Goal: Information Seeking & Learning: Learn about a topic

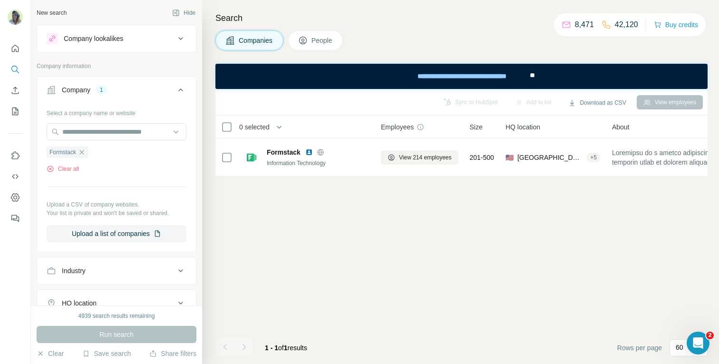
click at [92, 43] on div "Company lookalikes" at bounding box center [111, 38] width 128 height 11
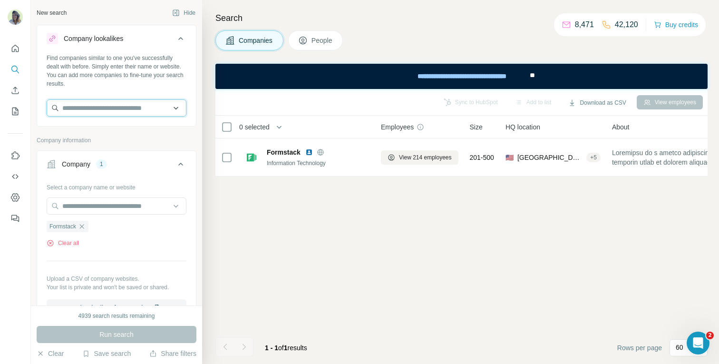
click at [86, 105] on input "text" at bounding box center [117, 107] width 140 height 17
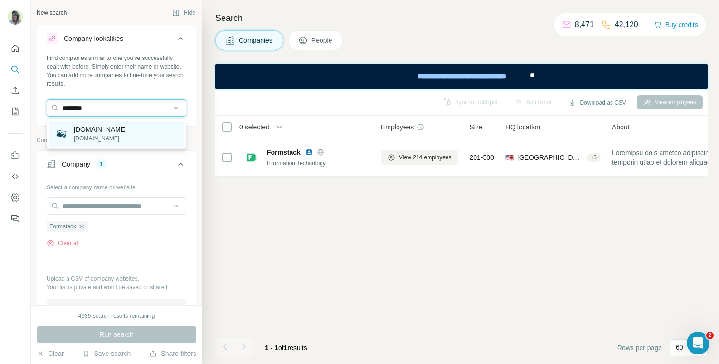
type input "********"
click at [91, 127] on p "[DOMAIN_NAME]" at bounding box center [100, 130] width 53 height 10
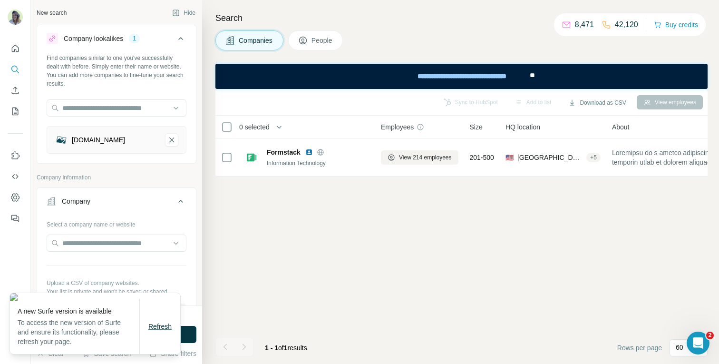
click at [159, 323] on span "Refresh" at bounding box center [159, 326] width 23 height 8
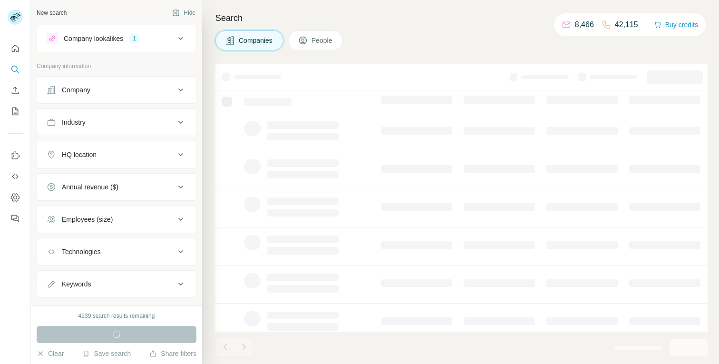
click at [131, 36] on div "Company lookalikes 1" at bounding box center [111, 38] width 128 height 11
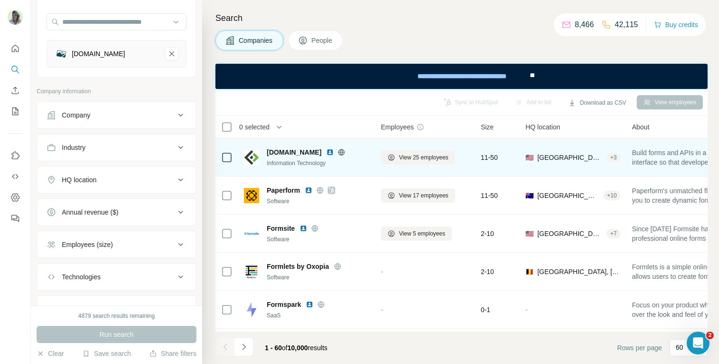
click at [326, 152] on img at bounding box center [330, 152] width 8 height 8
click at [337, 153] on icon at bounding box center [341, 152] width 8 height 8
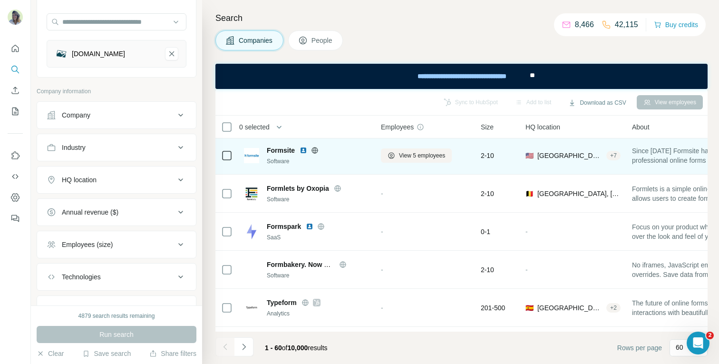
scroll to position [87, 0]
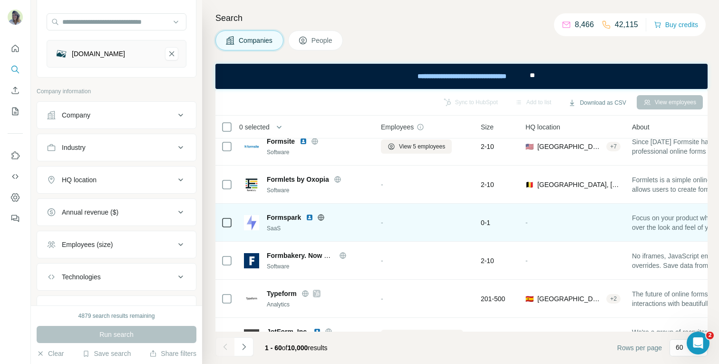
click at [307, 217] on img at bounding box center [310, 217] width 8 height 8
click at [321, 217] on icon at bounding box center [321, 217] width 8 height 8
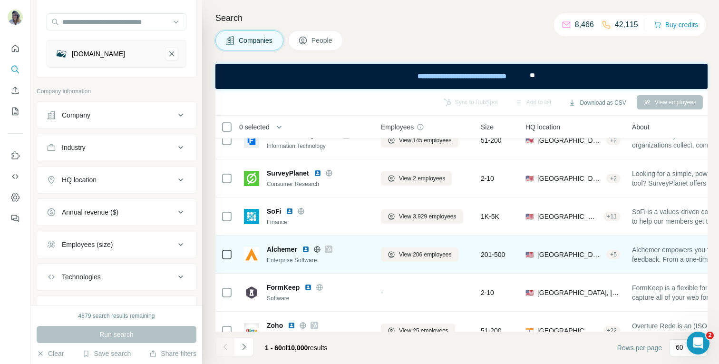
scroll to position [530, 0]
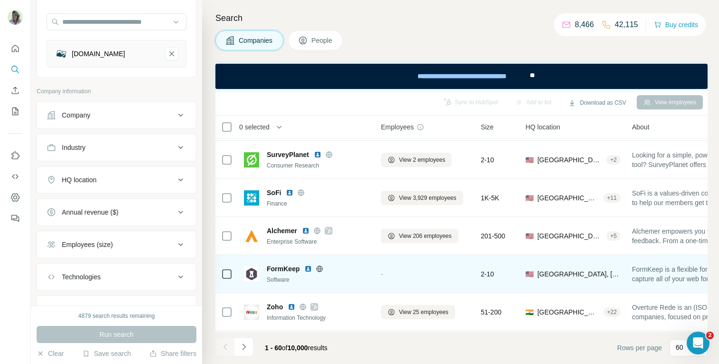
click at [307, 268] on img at bounding box center [308, 269] width 8 height 8
click at [319, 268] on icon at bounding box center [320, 269] width 8 height 8
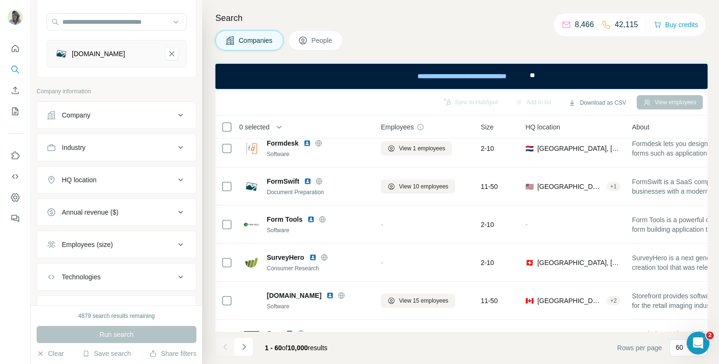
scroll to position [812, 0]
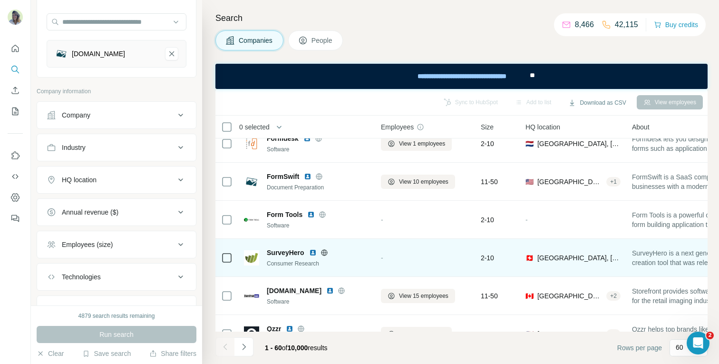
click at [314, 252] on img at bounding box center [313, 253] width 8 height 8
click at [324, 249] on icon at bounding box center [324, 252] width 2 height 6
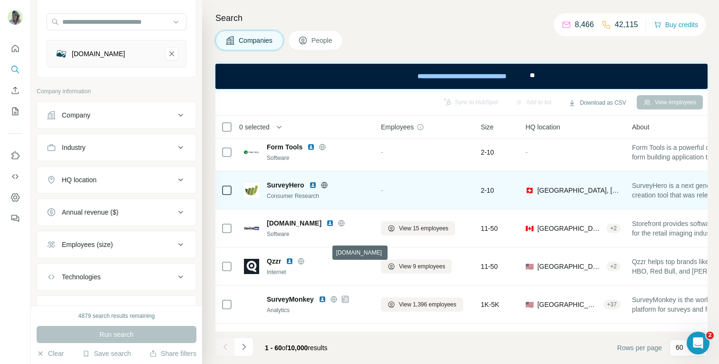
scroll to position [882, 0]
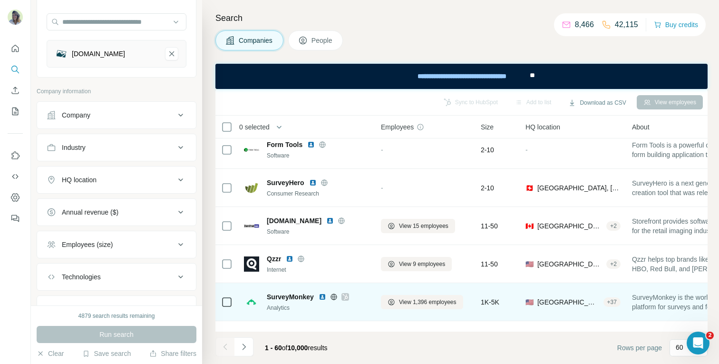
click at [323, 296] on img at bounding box center [322, 297] width 8 height 8
click at [331, 295] on icon at bounding box center [334, 297] width 8 height 8
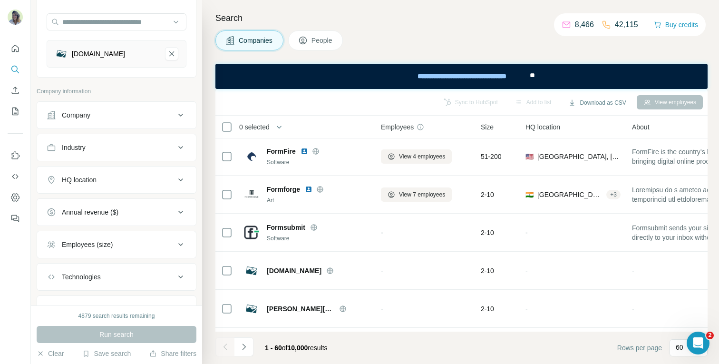
scroll to position [1105, 0]
